Goal: Task Accomplishment & Management: Manage account settings

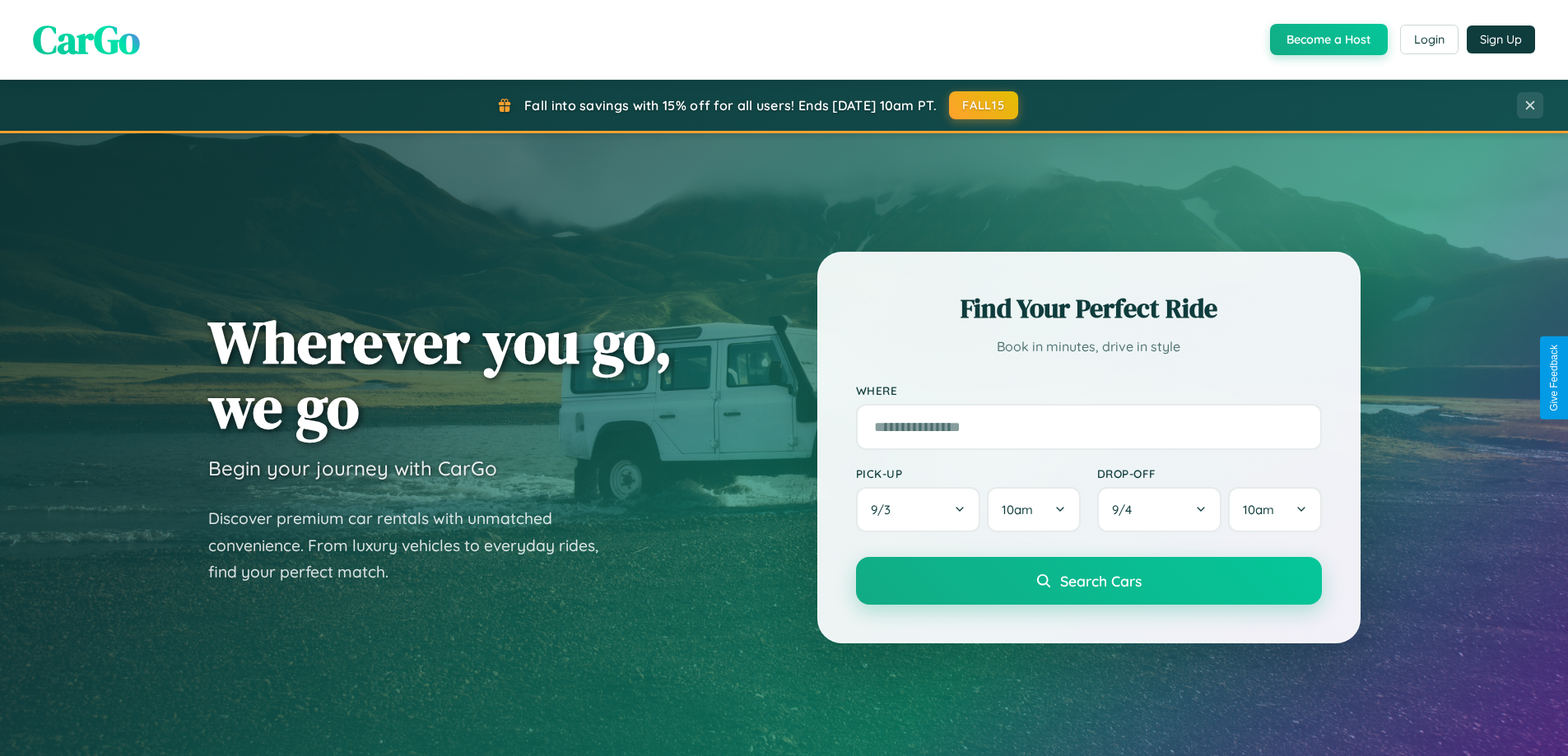
scroll to position [709, 0]
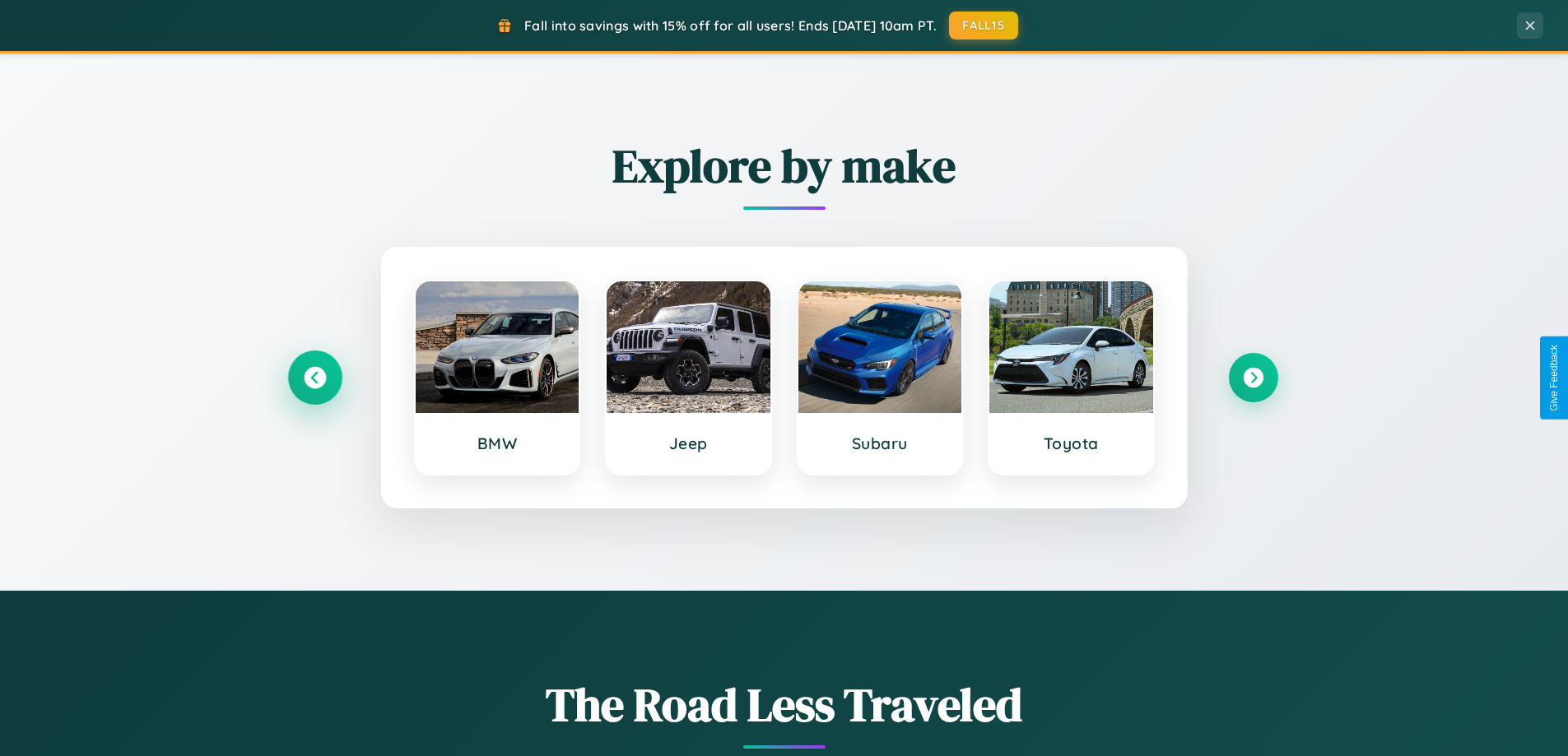
click at [315, 378] on icon at bounding box center [314, 377] width 22 height 22
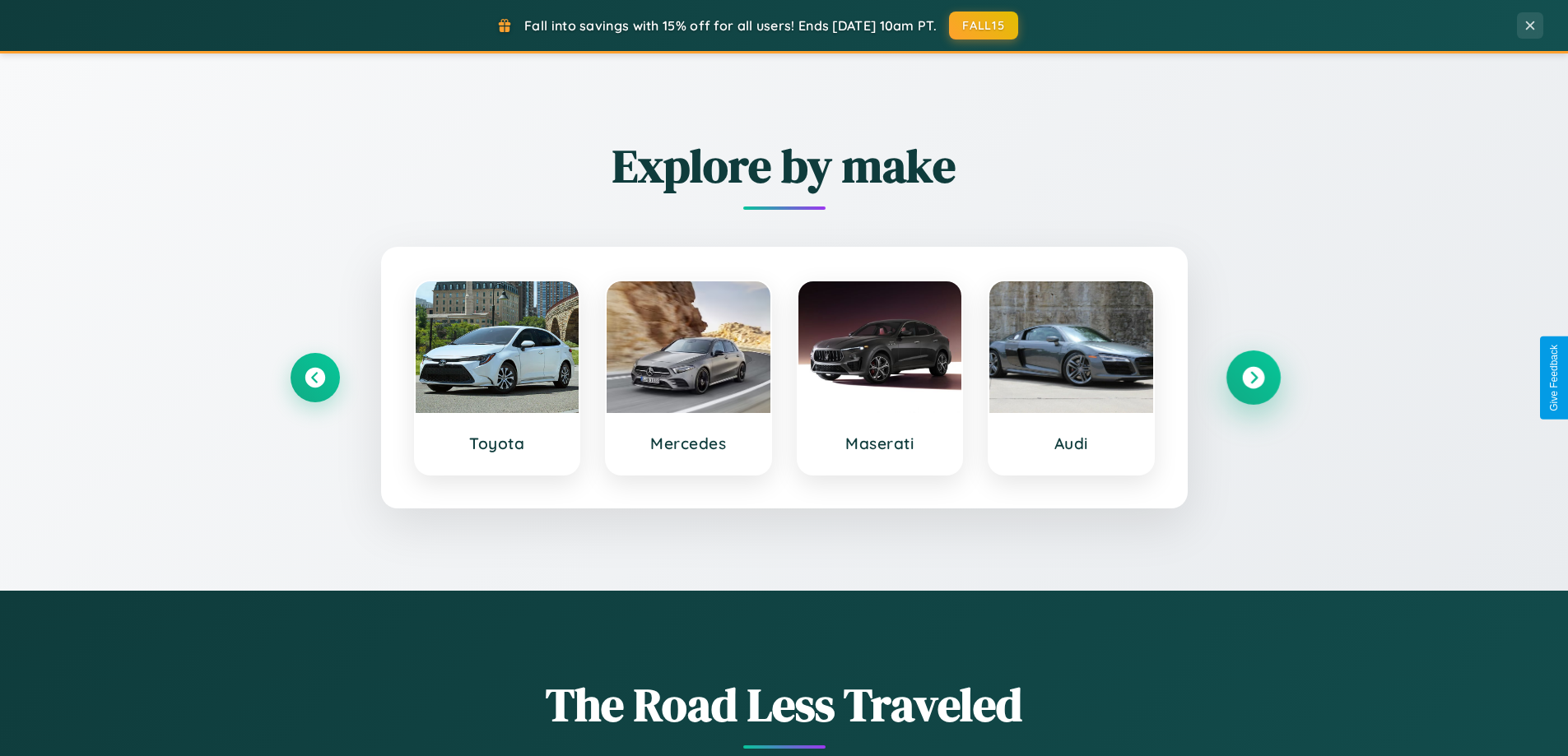
click at [1253, 378] on icon at bounding box center [1252, 377] width 22 height 22
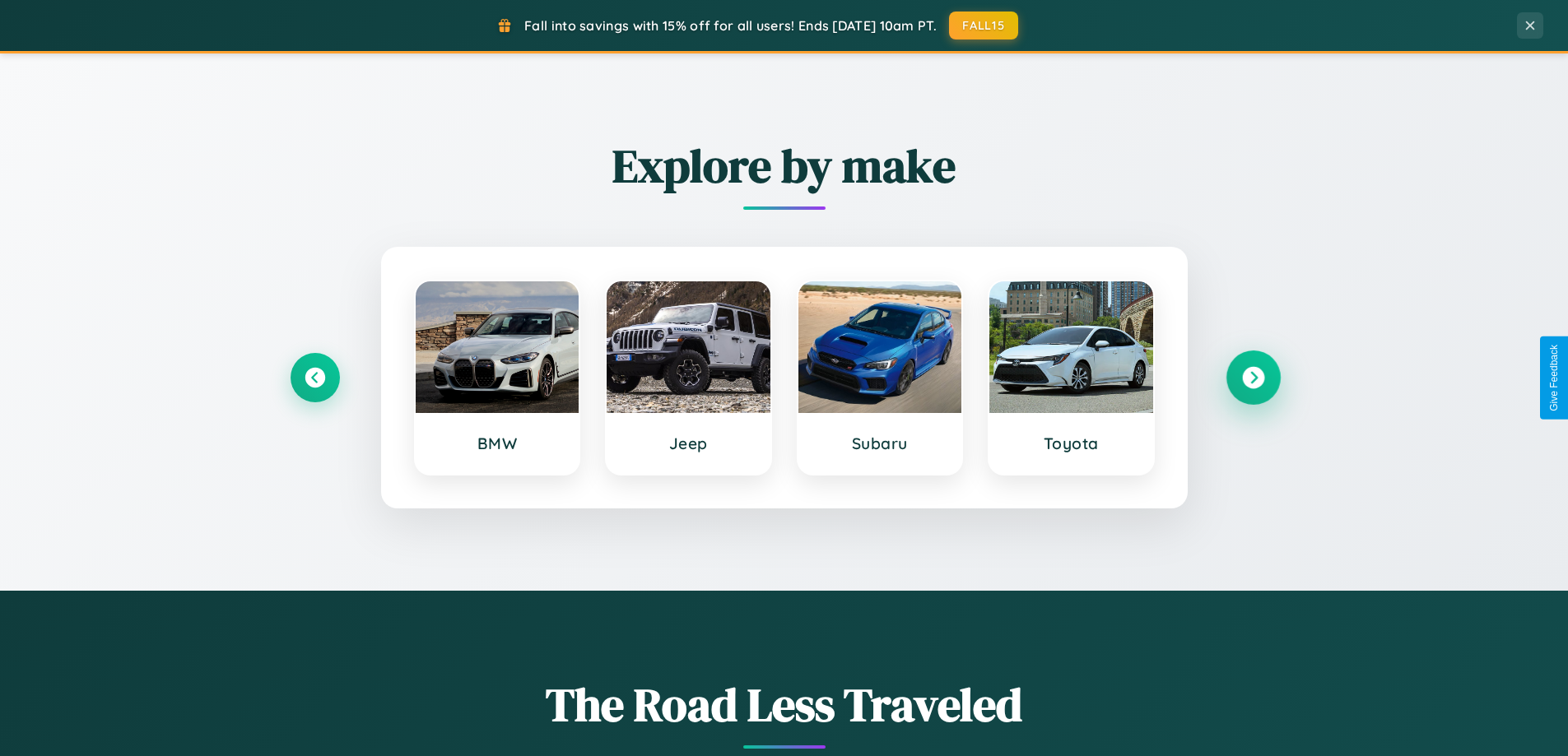
click at [1253, 378] on icon at bounding box center [1252, 377] width 22 height 22
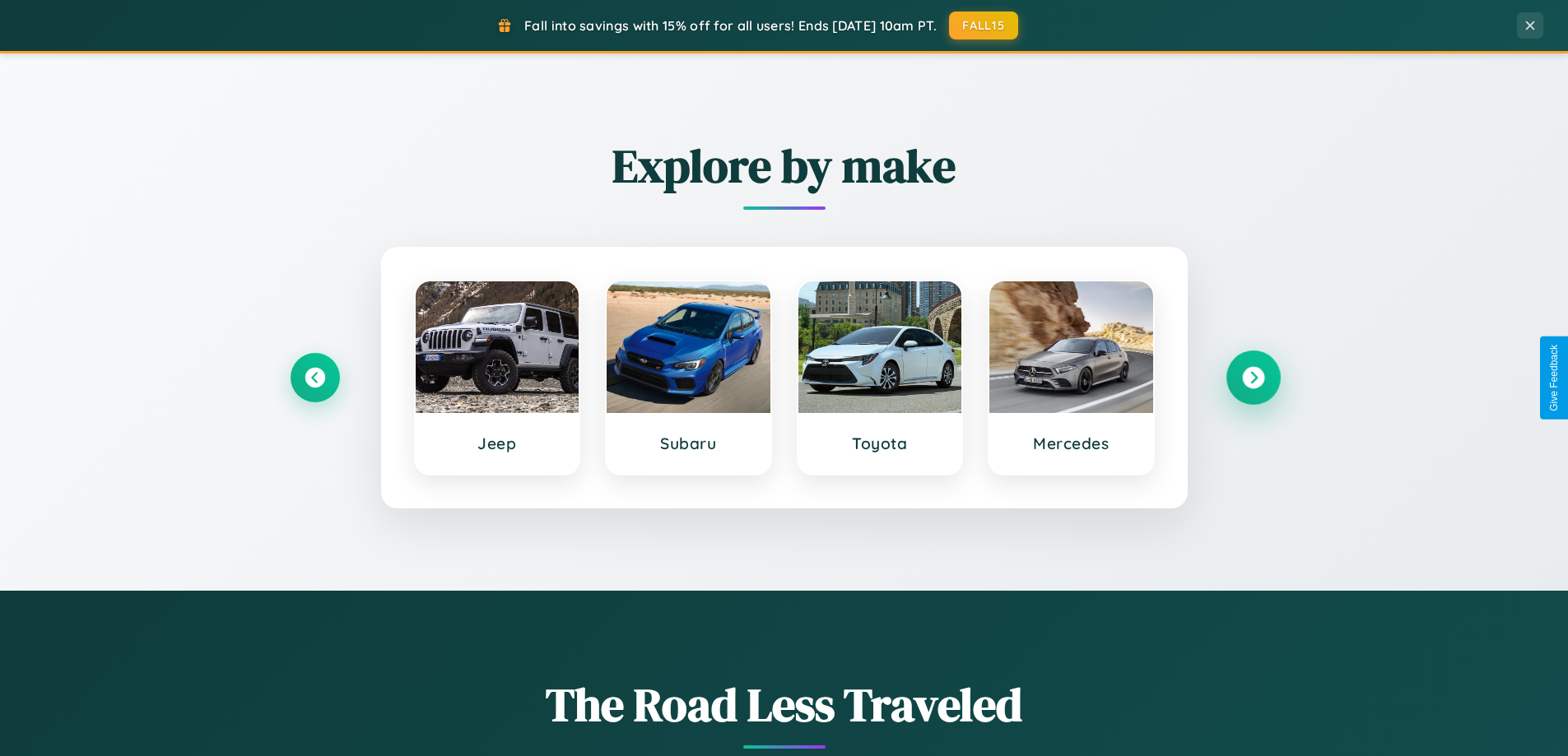
click at [1253, 378] on icon at bounding box center [1252, 377] width 22 height 22
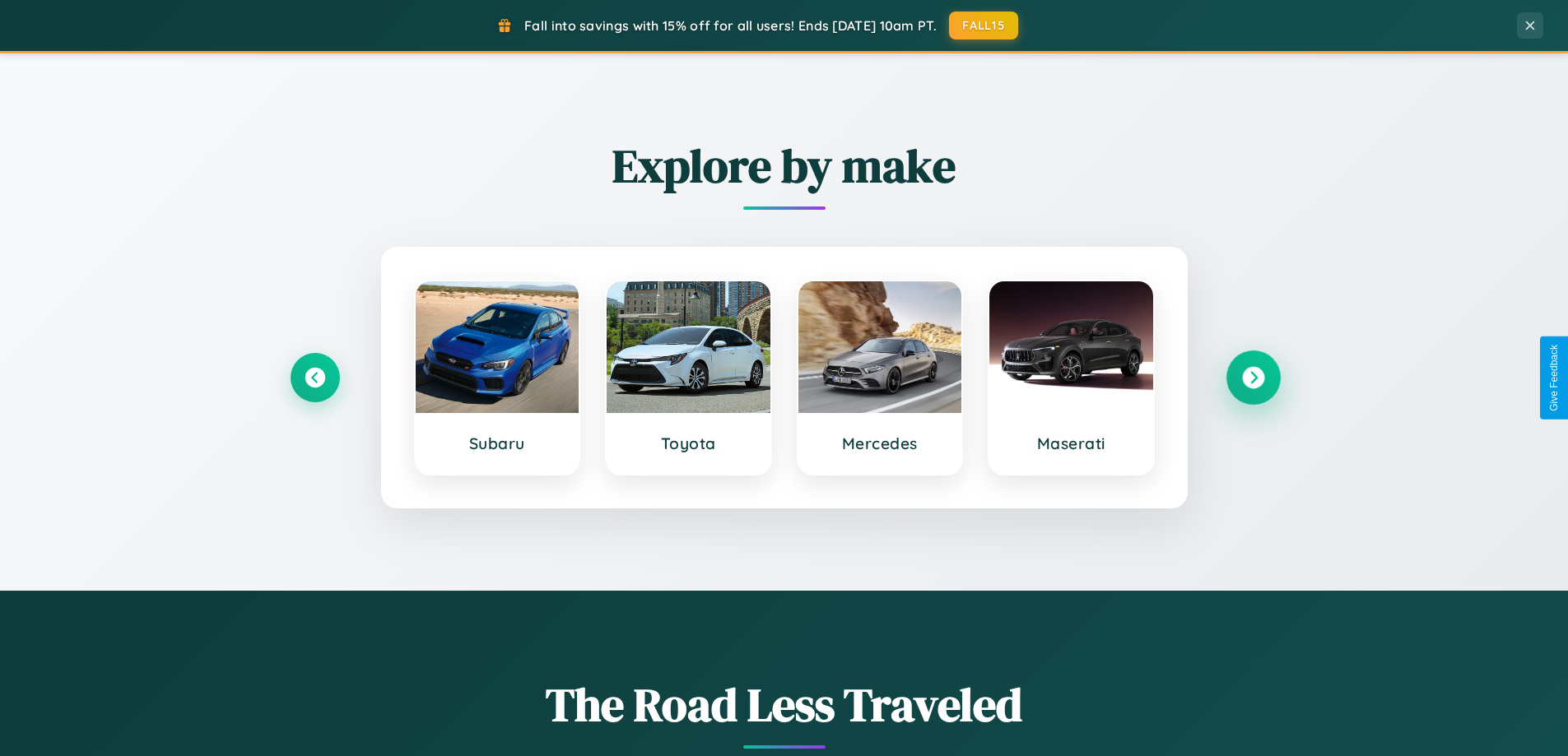
click at [1253, 378] on icon at bounding box center [1252, 377] width 22 height 22
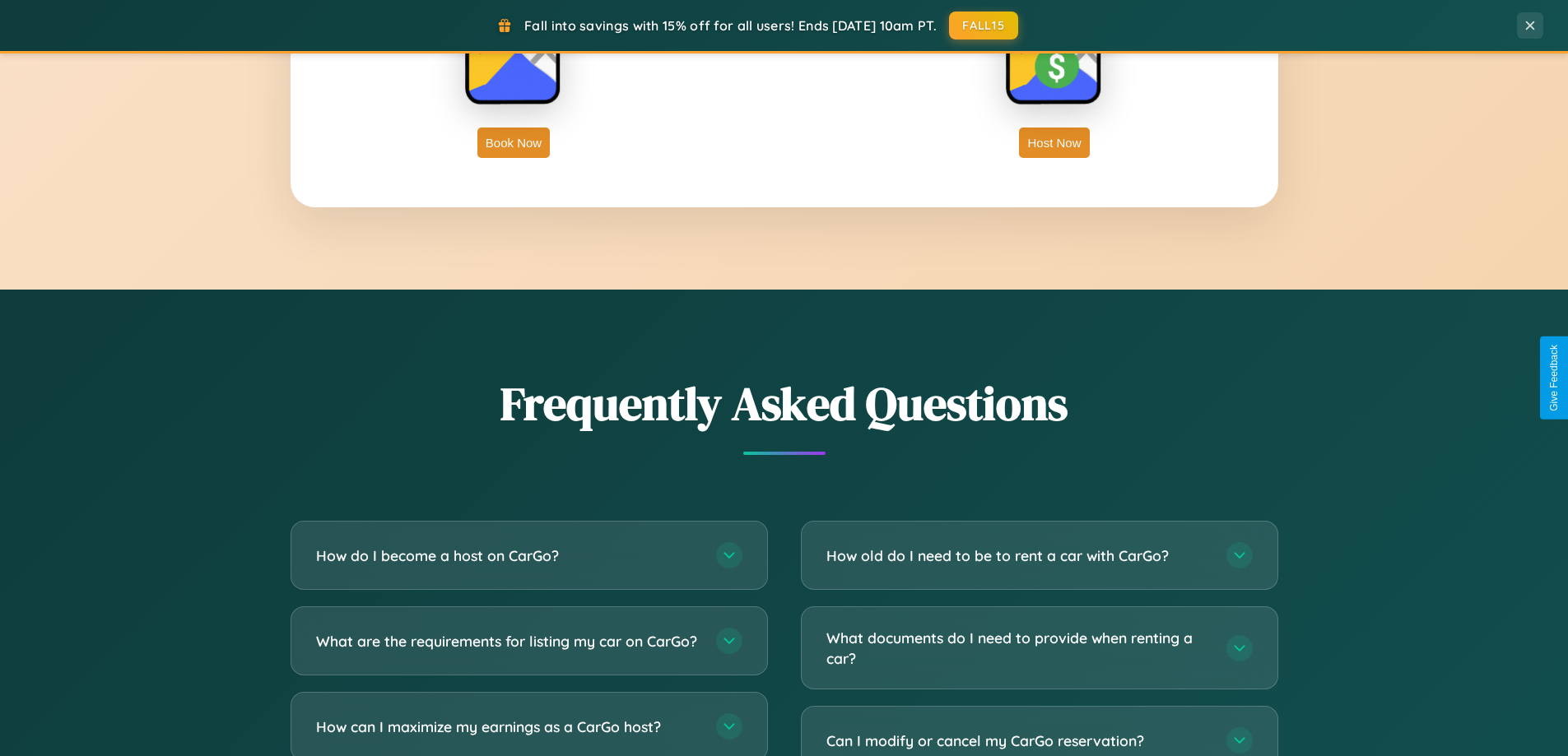
scroll to position [3166, 0]
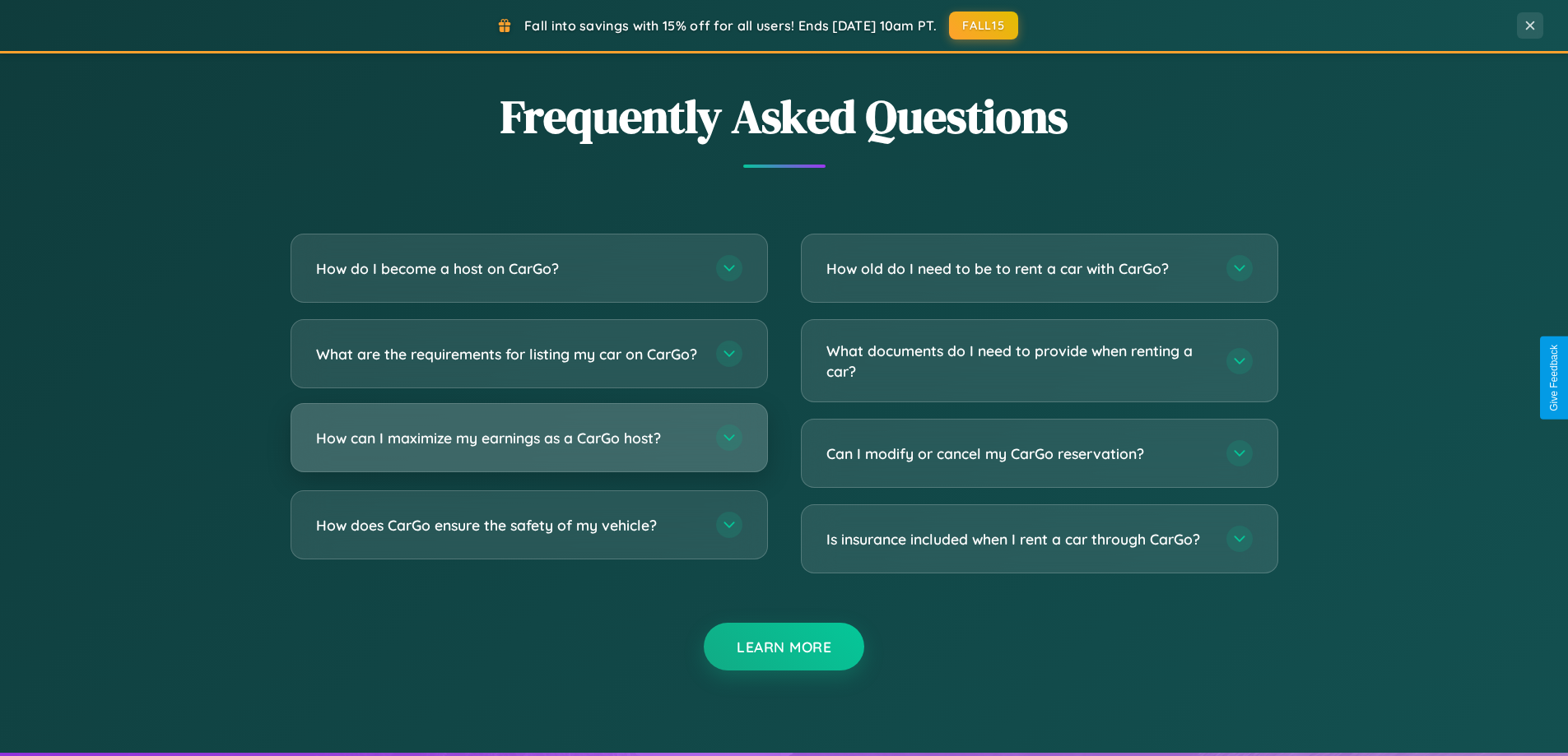
click at [529, 448] on h3 "How can I maximize my earnings as a CarGo host?" at bounding box center [507, 438] width 383 height 20
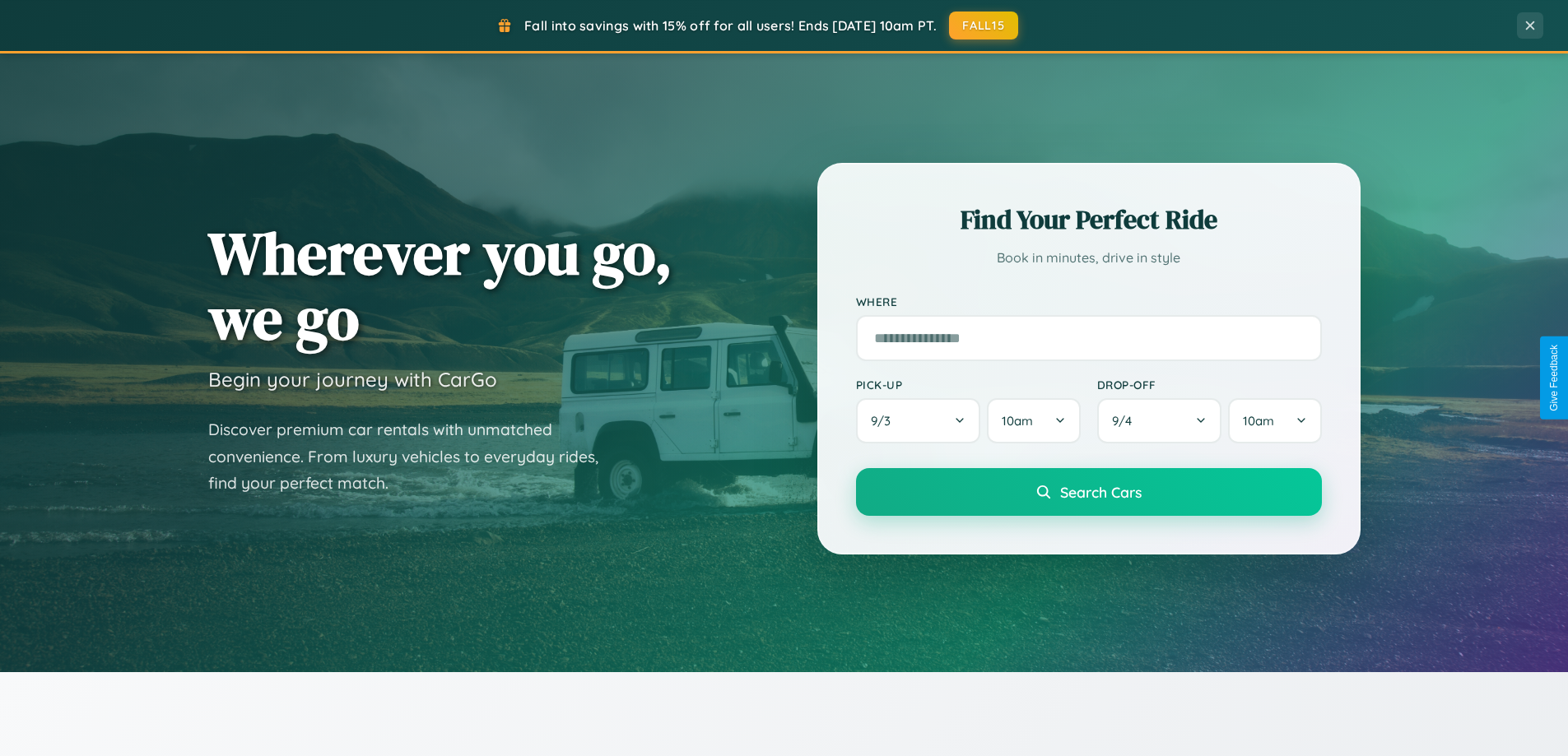
scroll to position [0, 0]
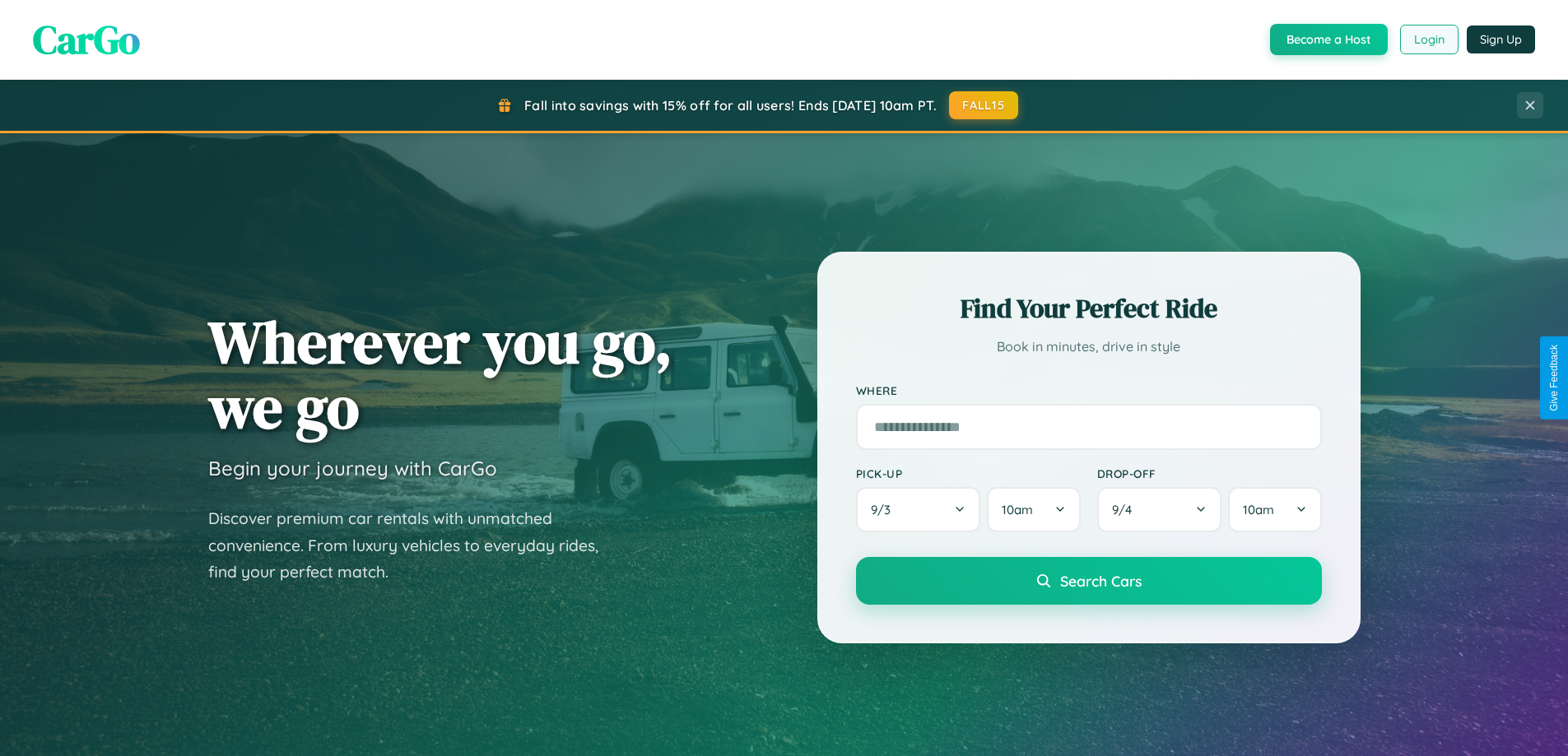
click at [1428, 40] on button "Login" at bounding box center [1429, 40] width 58 height 30
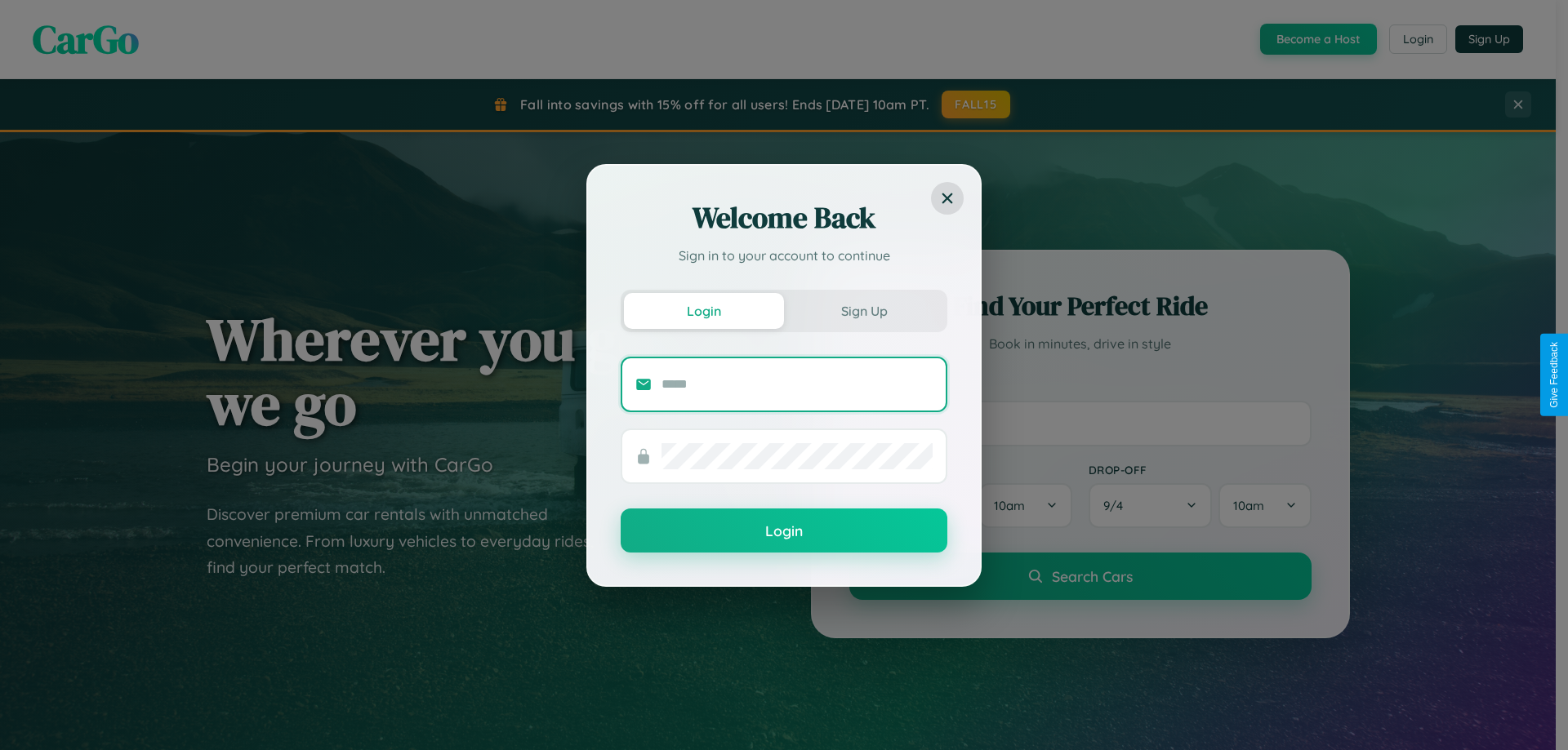
click at [798, 384] on input "text" at bounding box center [797, 385] width 271 height 26
type input "**********"
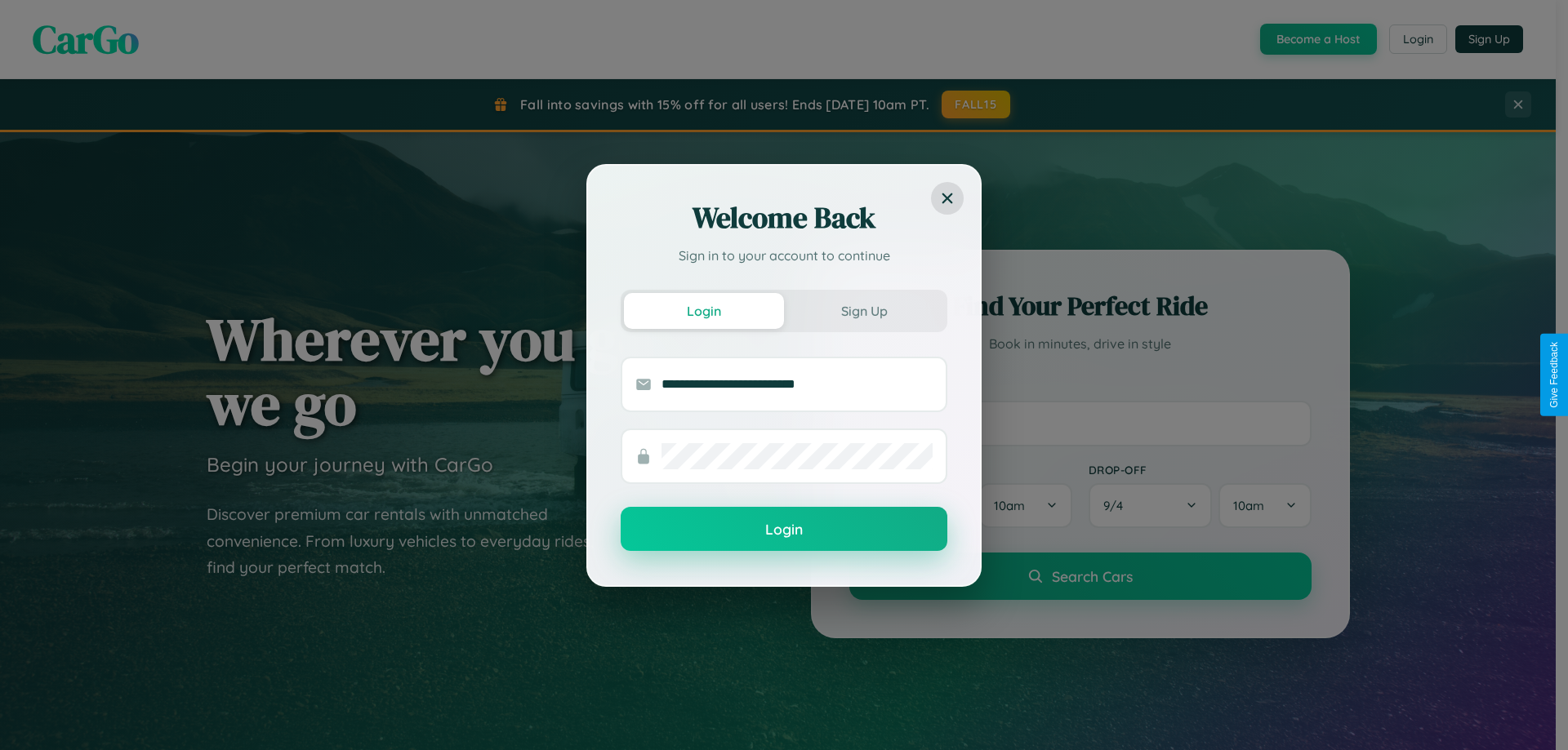
click at [784, 529] on button "Login" at bounding box center [784, 528] width 326 height 44
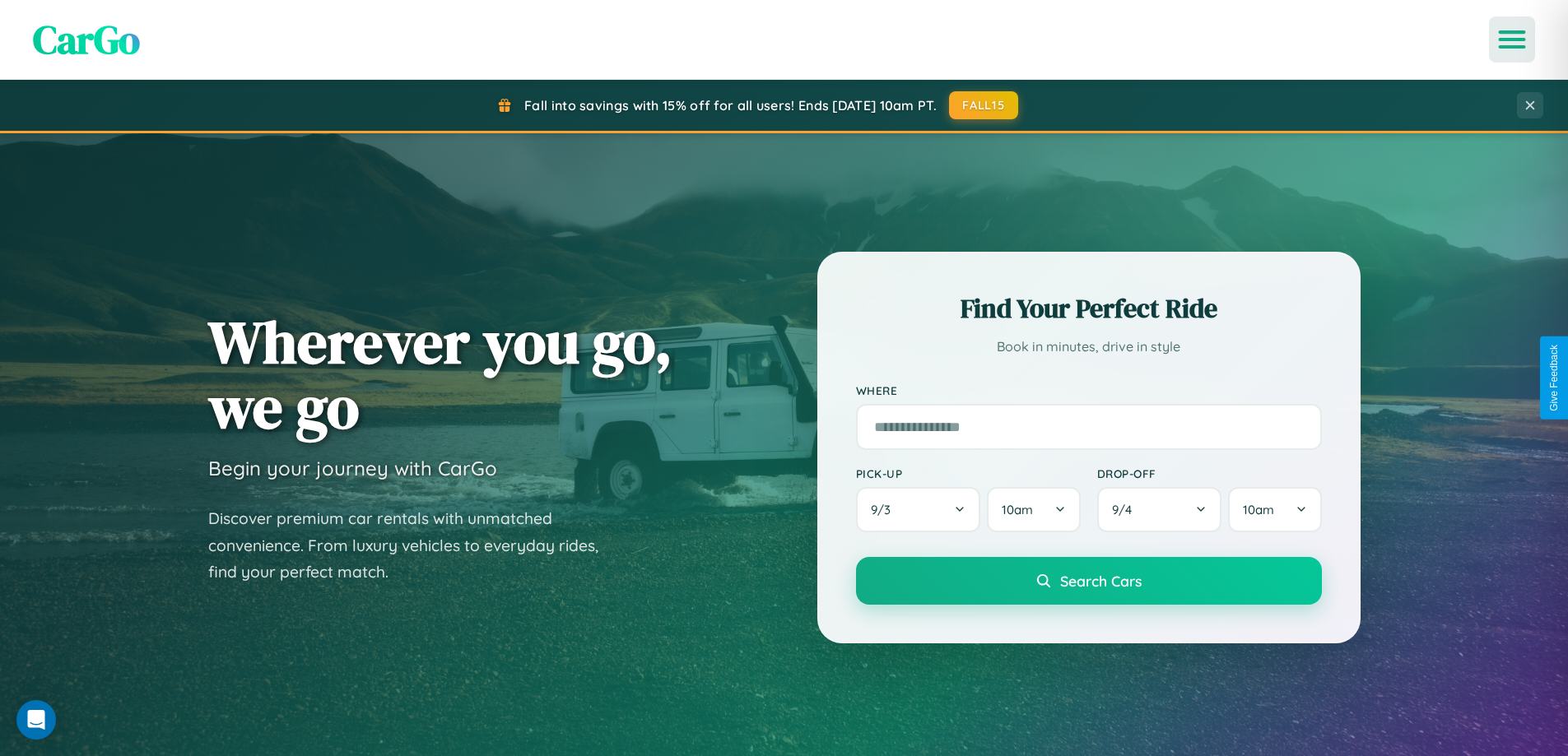
click at [1512, 40] on icon "Open menu" at bounding box center [1512, 40] width 24 height 15
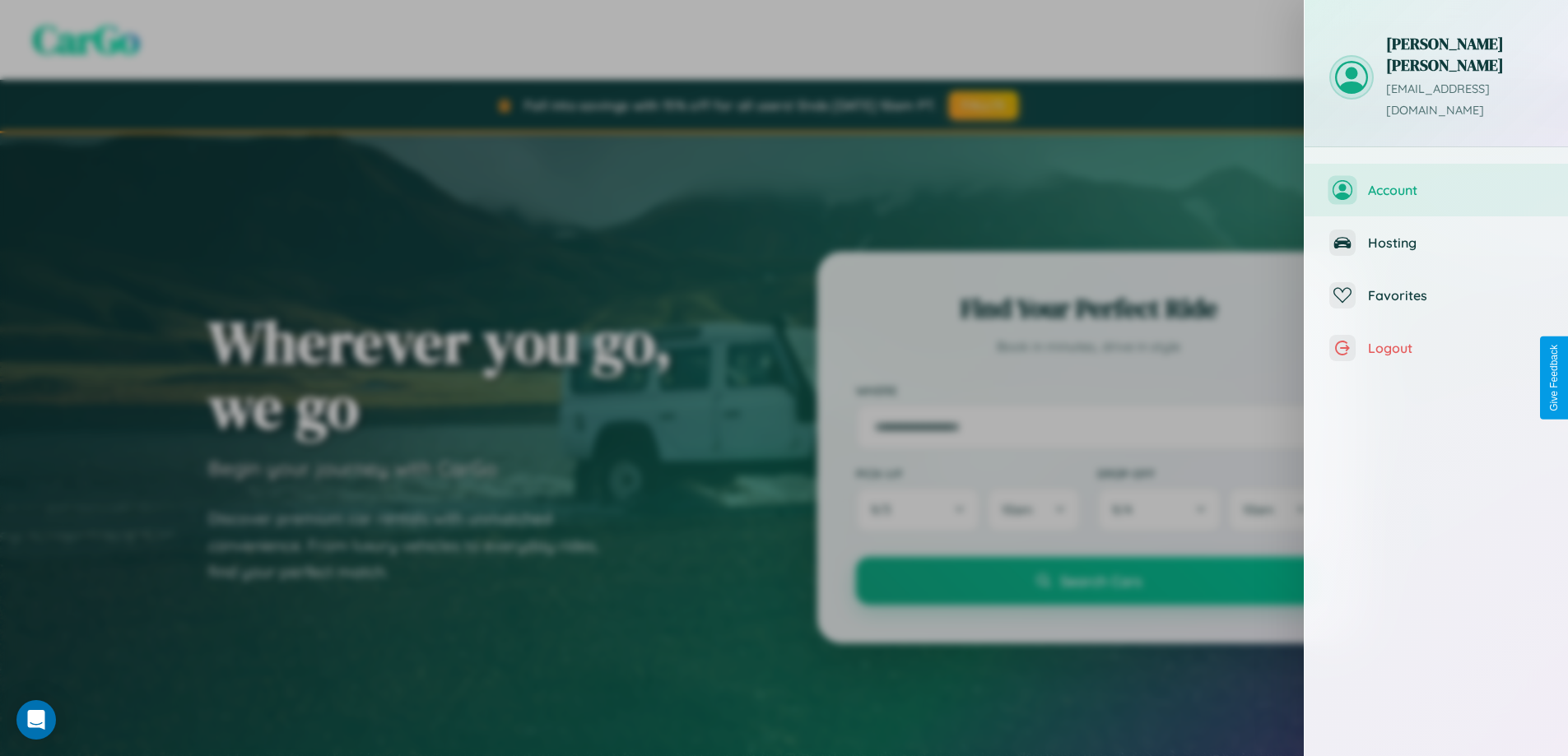
click at [1436, 182] on span "Account" at bounding box center [1455, 190] width 175 height 17
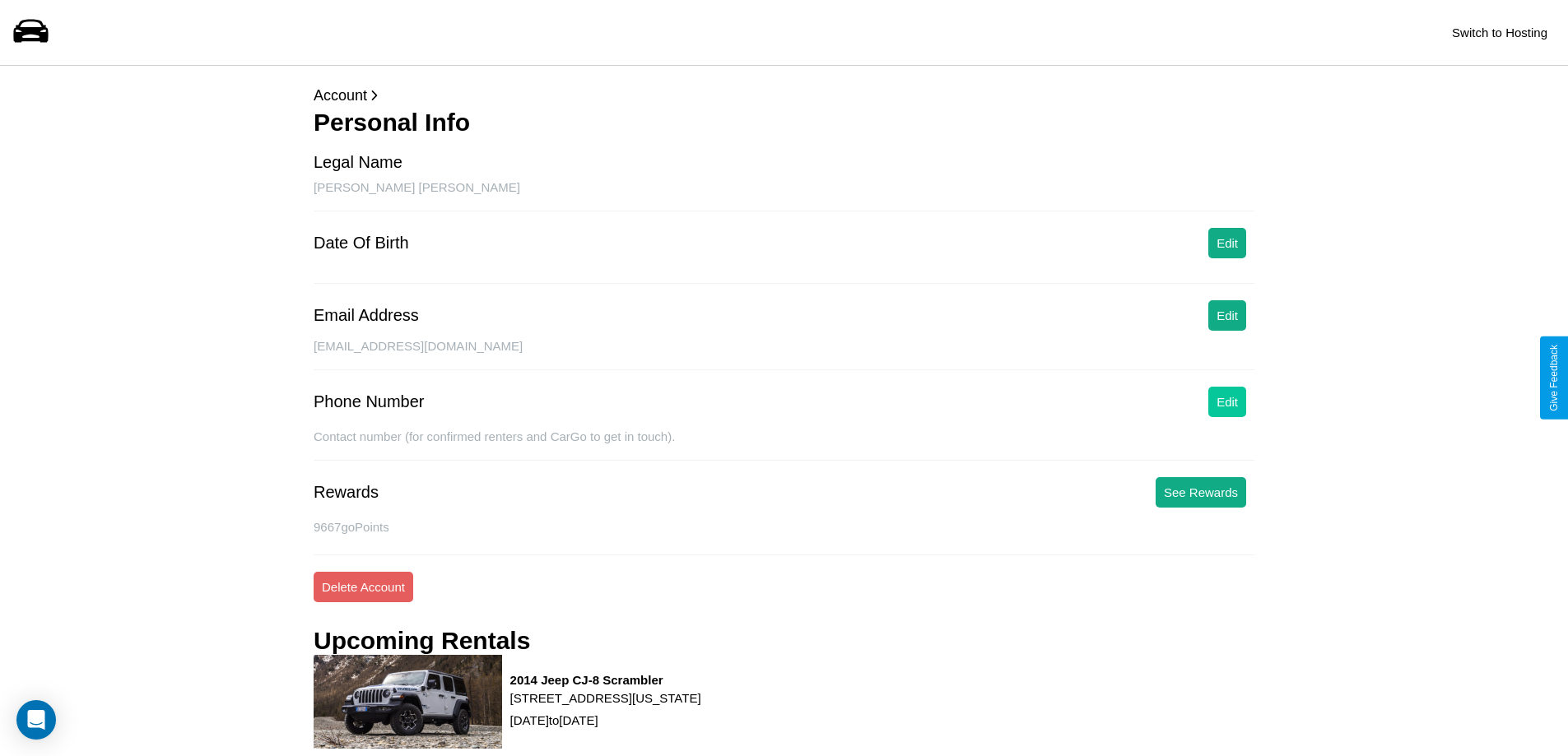
click at [1228, 402] on button "Edit" at bounding box center [1227, 402] width 38 height 31
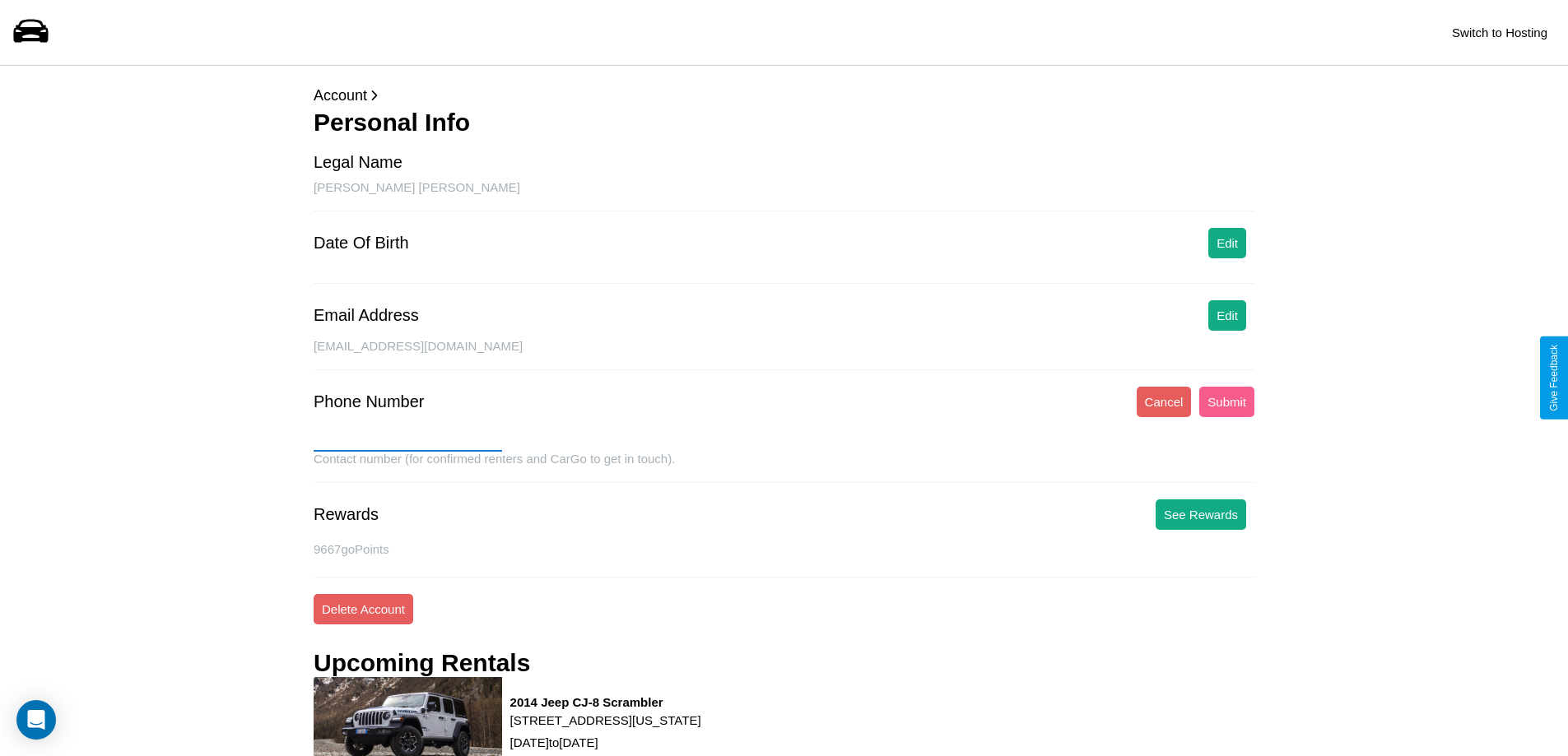
click at [407, 439] on input "text" at bounding box center [408, 439] width 188 height 26
type input "**********"
click at [1227, 402] on button "Submit" at bounding box center [1227, 402] width 55 height 31
